Goal: Task Accomplishment & Management: Manage account settings

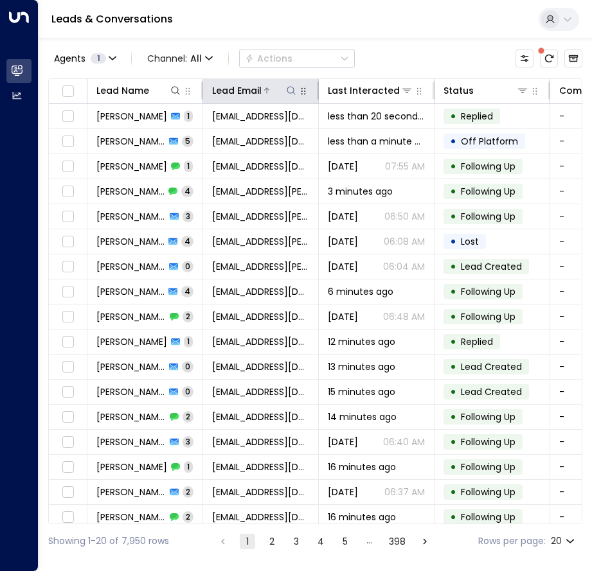
click at [292, 89] on icon at bounding box center [291, 90] width 10 height 10
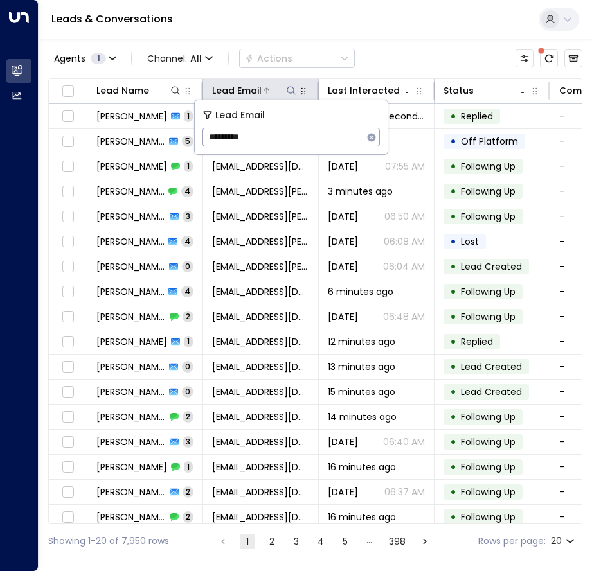
type input "*********"
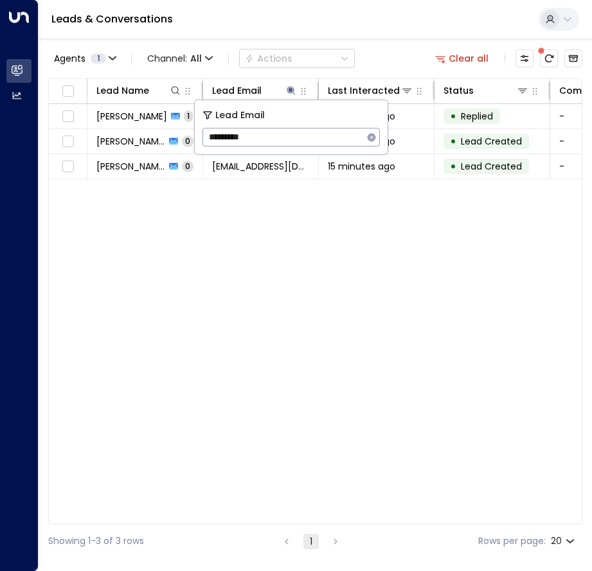
click at [211, 224] on div "Lead Name Lead Email Last Interacted Status Company Name Product # of people AI…" at bounding box center [315, 301] width 534 height 446
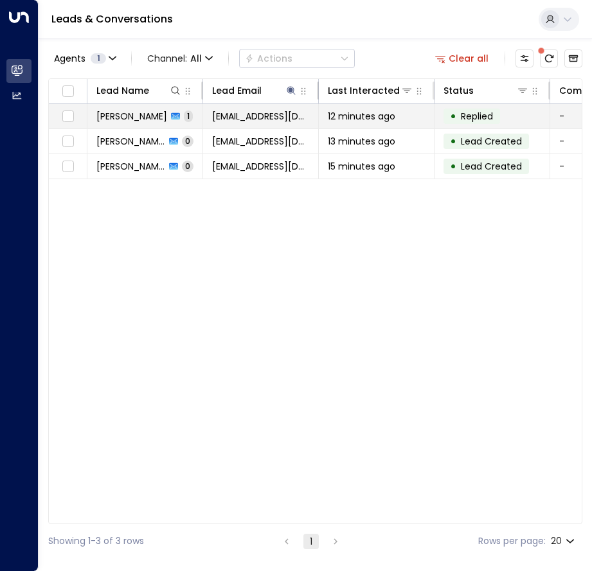
click at [183, 115] on td "[PERSON_NAME] 1" at bounding box center [145, 116] width 116 height 24
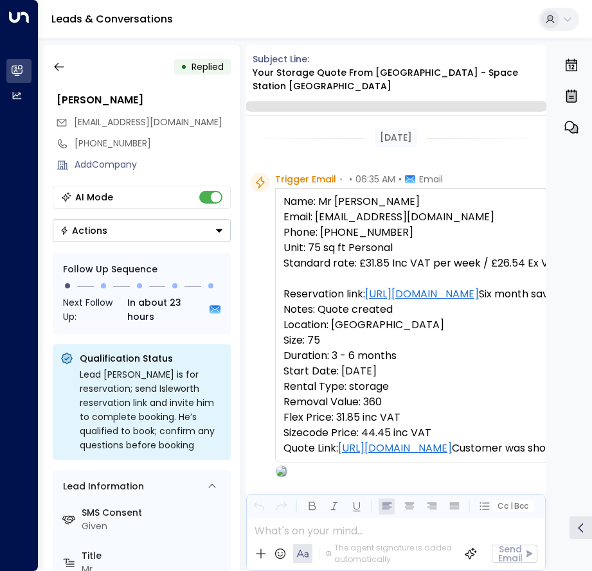
scroll to position [534, 0]
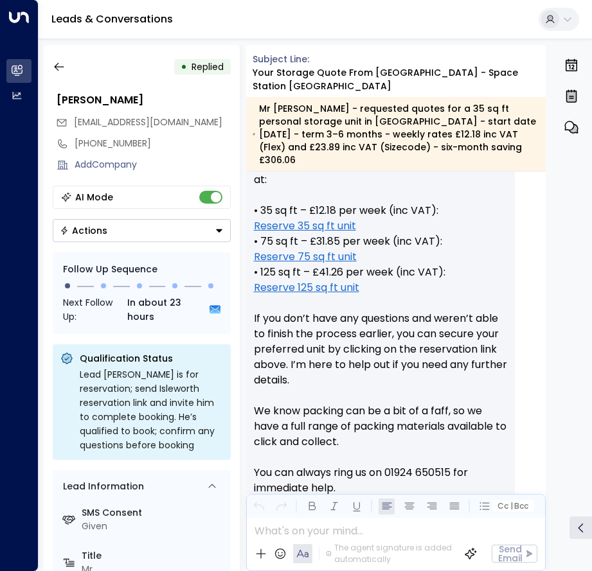
click at [182, 229] on button "Actions" at bounding box center [142, 230] width 178 height 23
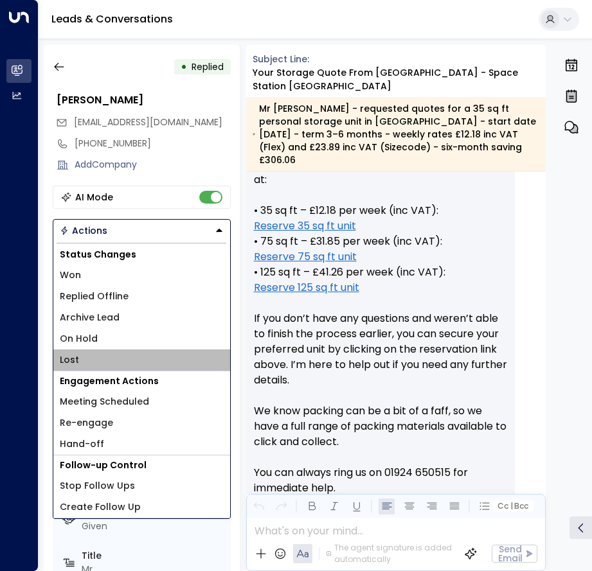
click at [105, 352] on li "Lost" at bounding box center [141, 360] width 177 height 21
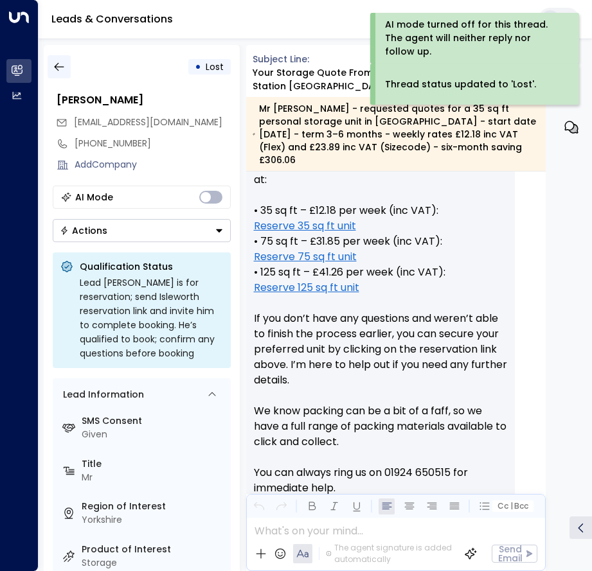
click at [64, 68] on icon "button" at bounding box center [59, 66] width 13 height 13
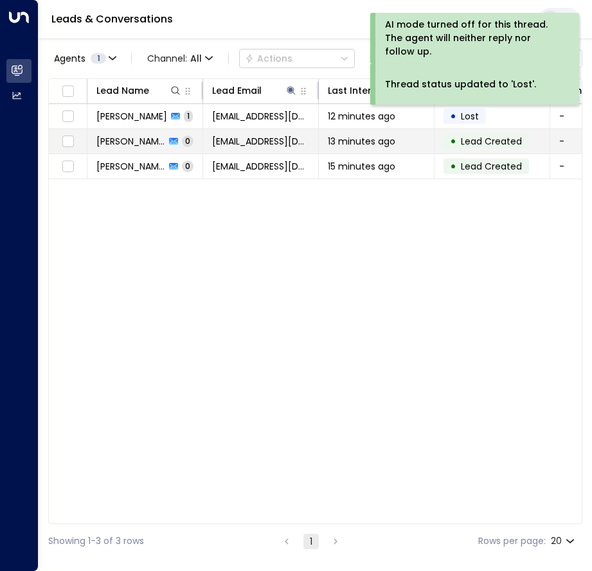
click at [182, 140] on span "0" at bounding box center [188, 141] width 12 height 11
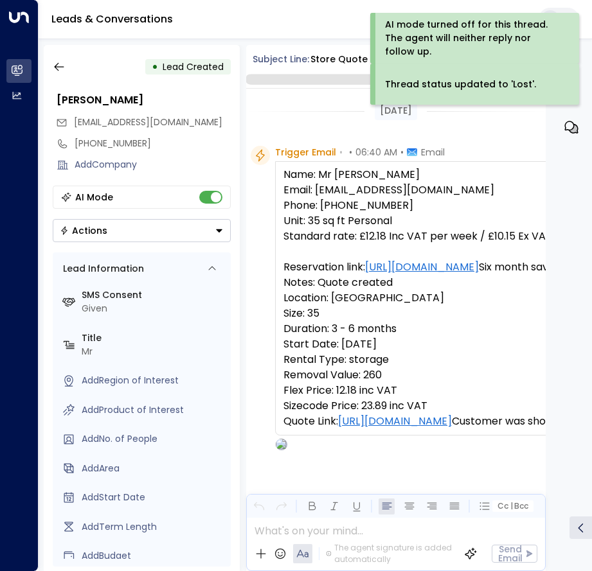
scroll to position [85, 0]
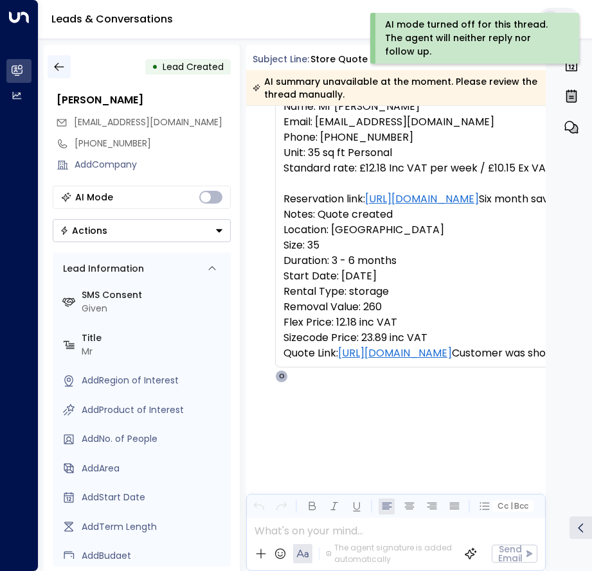
click at [66, 71] on button "button" at bounding box center [59, 66] width 23 height 23
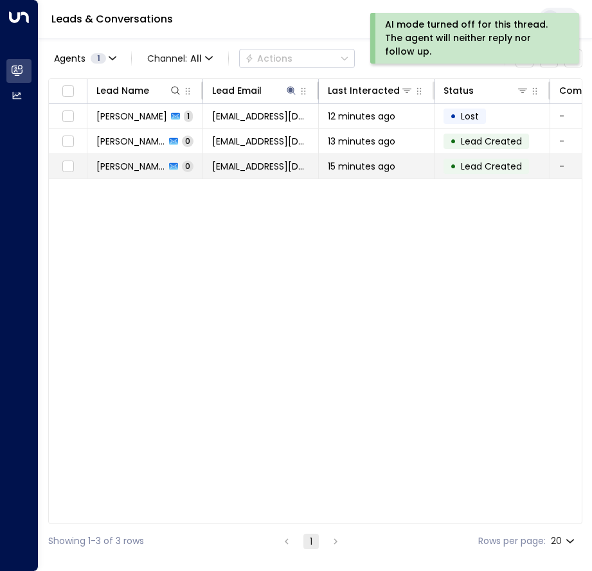
click at [179, 164] on td "[PERSON_NAME] 0" at bounding box center [145, 166] width 116 height 24
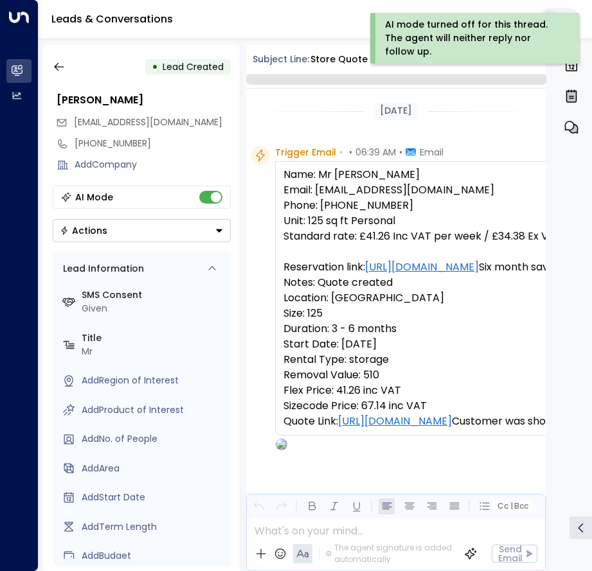
scroll to position [85, 0]
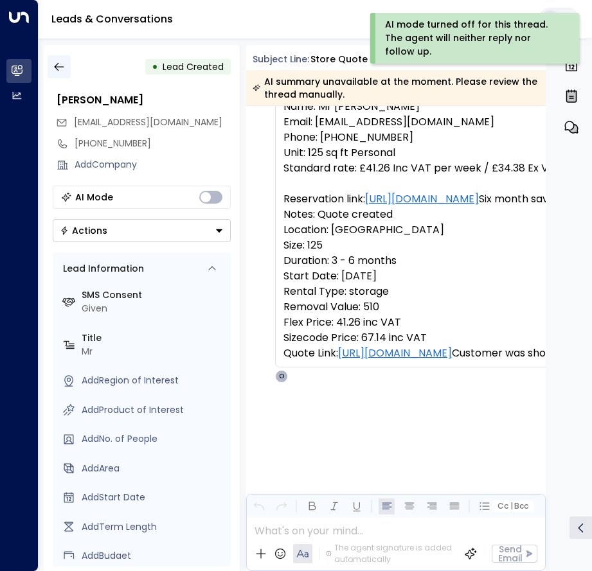
click at [69, 66] on button "button" at bounding box center [59, 66] width 23 height 23
